Goal: Transaction & Acquisition: Download file/media

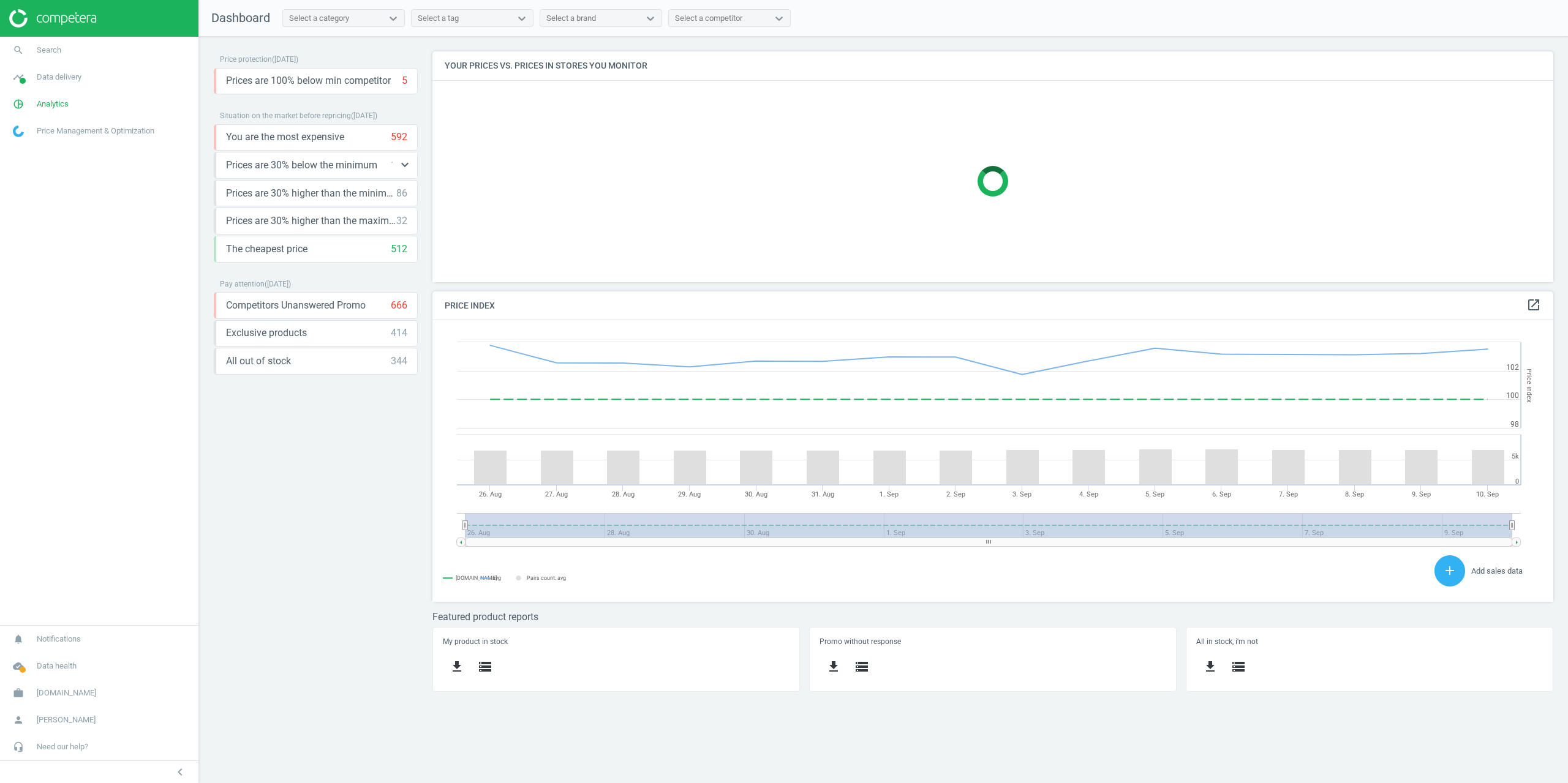
scroll to position [300, 1140]
click at [60, 79] on span "Data delivery" at bounding box center [59, 77] width 45 height 11
drag, startPoint x: 38, startPoint y: 83, endPoint x: 37, endPoint y: 94, distance: 11.0
click at [38, 83] on link "timeline Data delivery" at bounding box center [99, 77] width 198 height 27
click at [34, 108] on span "pie_chart_outlined" at bounding box center [18, 104] width 37 height 27
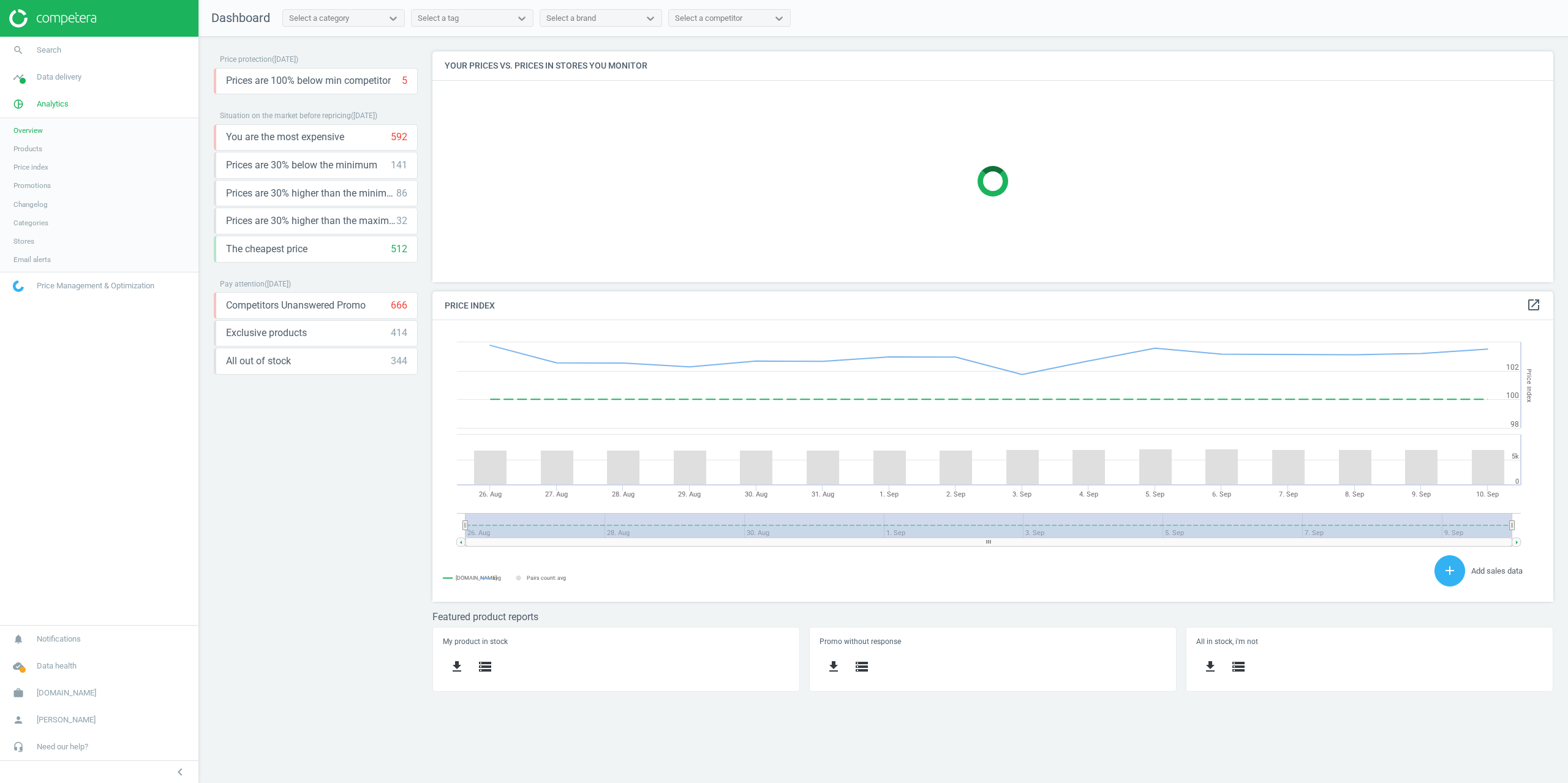
click at [30, 147] on span "Products" at bounding box center [28, 149] width 29 height 10
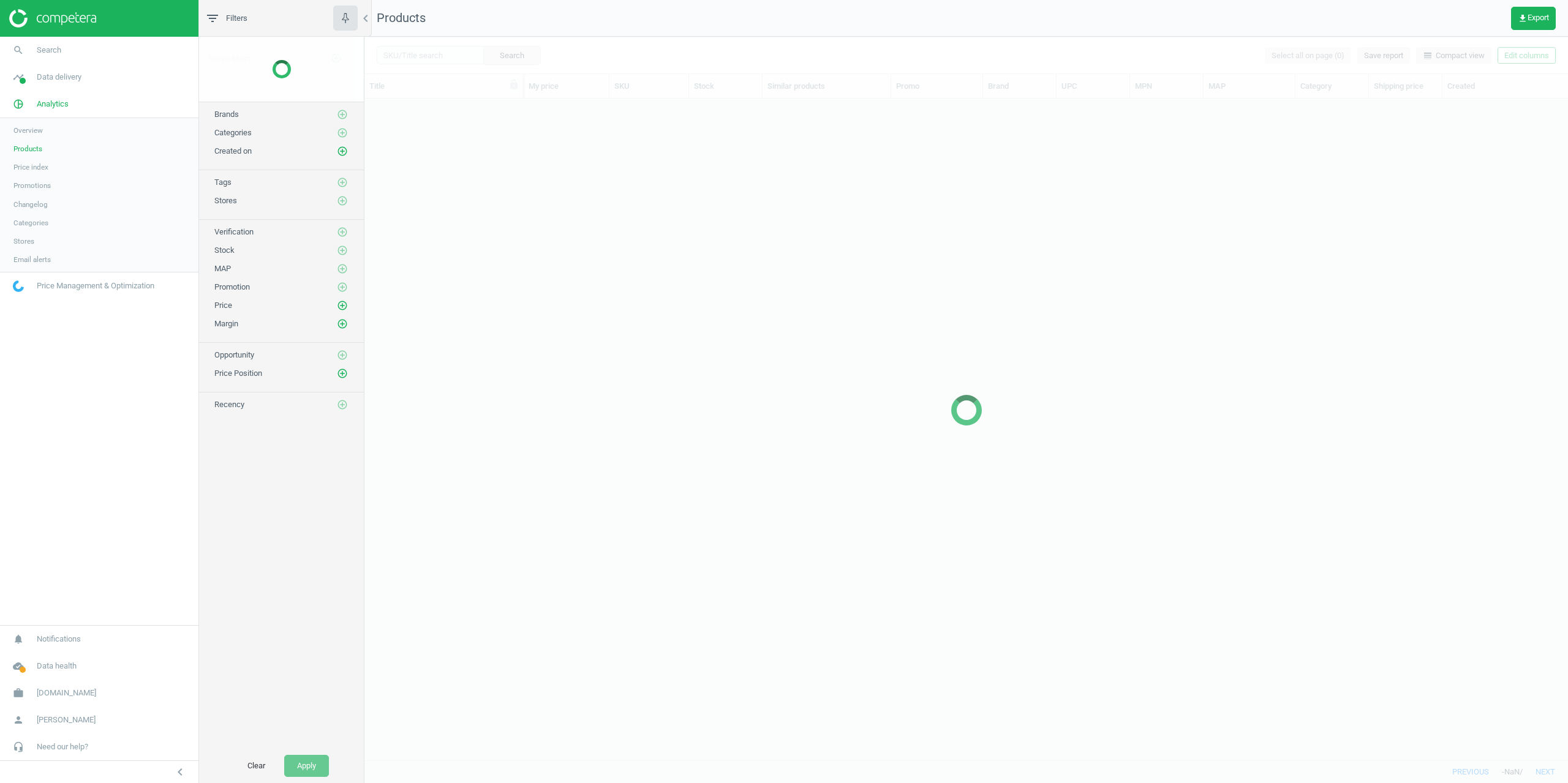
scroll to position [652, 1194]
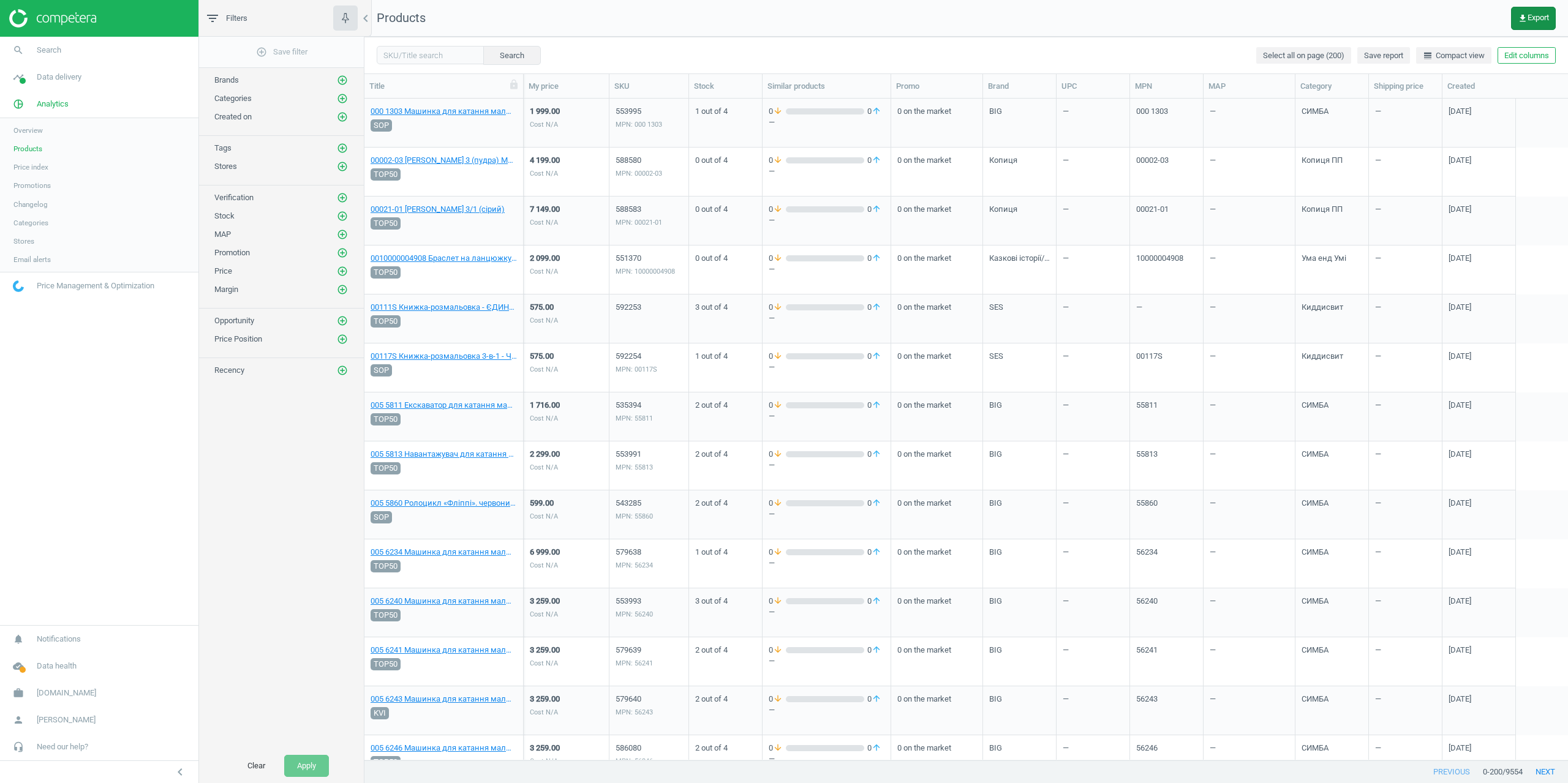
click at [1529, 24] on button "get_app Export" at bounding box center [1533, 18] width 45 height 23
click at [1359, 60] on button "insert_drive_file Short report (Excel)" at bounding box center [1449, 69] width 213 height 23
click at [1548, 16] on span "get_app Export" at bounding box center [1533, 19] width 31 height 10
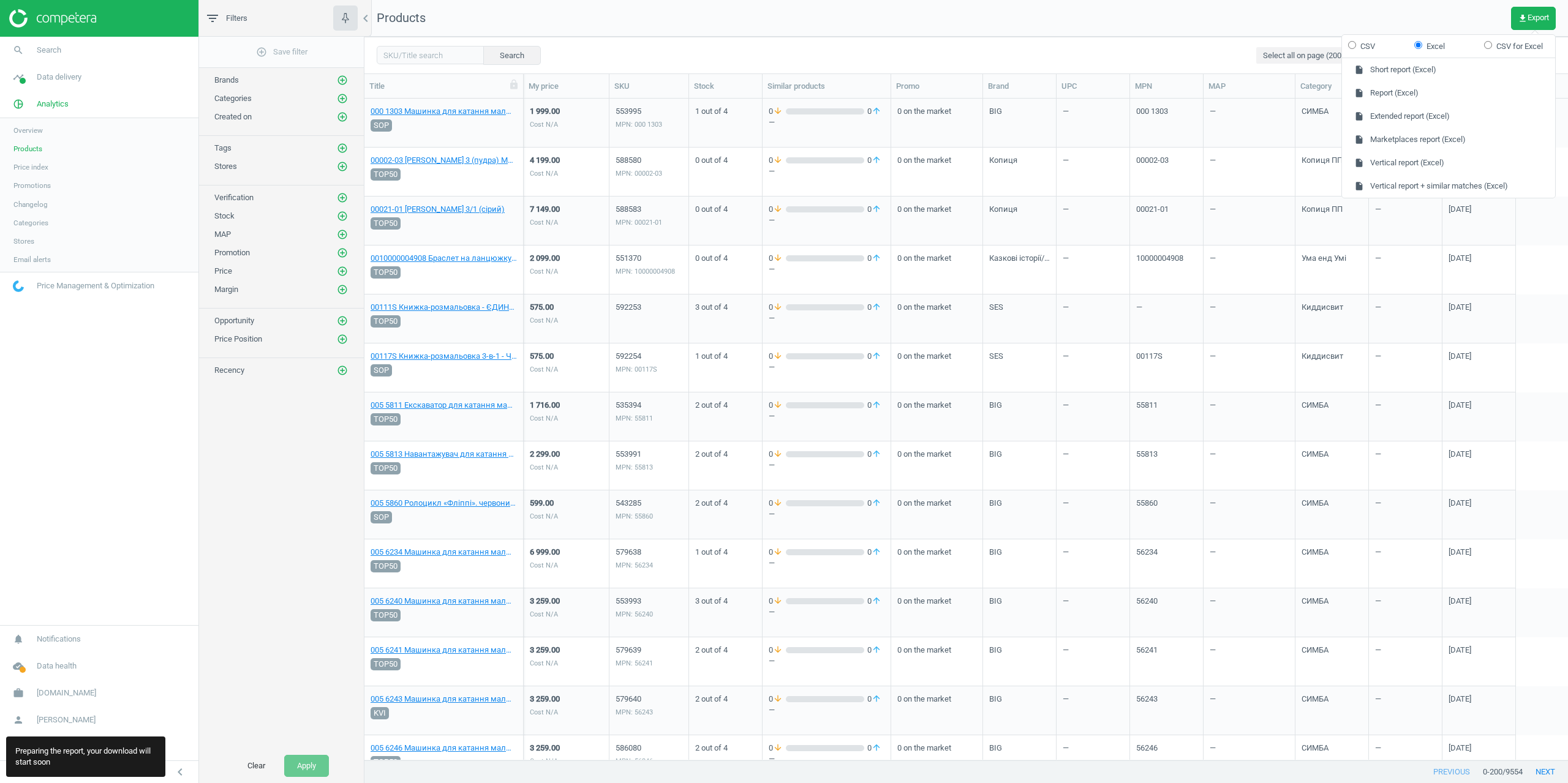
click at [1366, 48] on label "CSV" at bounding box center [1362, 46] width 27 height 11
click at [1356, 48] on input "CSV" at bounding box center [1352, 44] width 8 height 8
radio input "true"
click at [1408, 119] on button "insert_drive_file Extended report (CSV)" at bounding box center [1449, 116] width 213 height 23
